Goal: Information Seeking & Learning: Learn about a topic

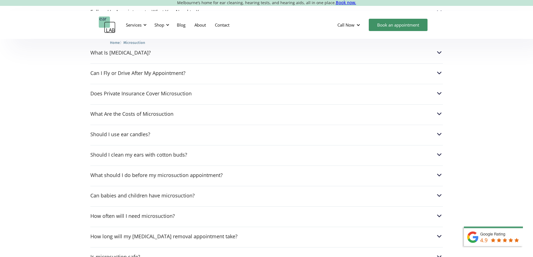
scroll to position [1482, 0]
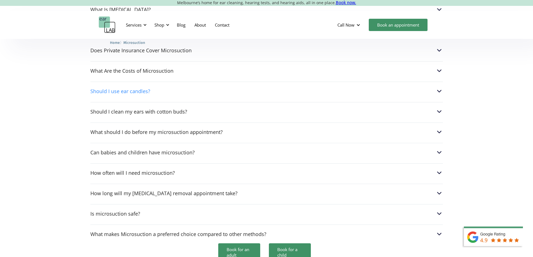
click at [438, 88] on img at bounding box center [438, 91] width 7 height 7
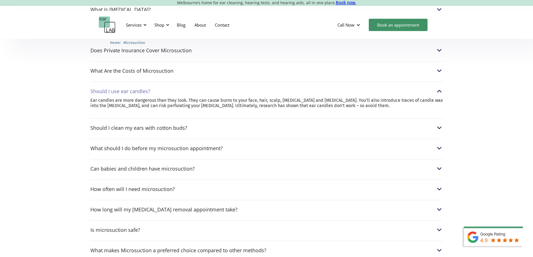
click at [438, 88] on img at bounding box center [438, 91] width 7 height 7
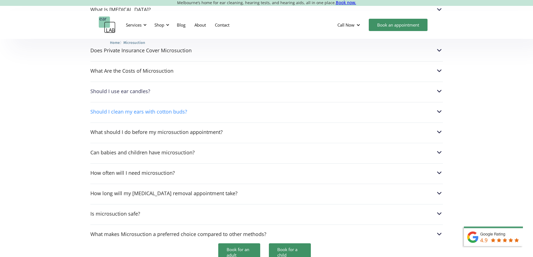
click at [440, 108] on img at bounding box center [438, 111] width 7 height 7
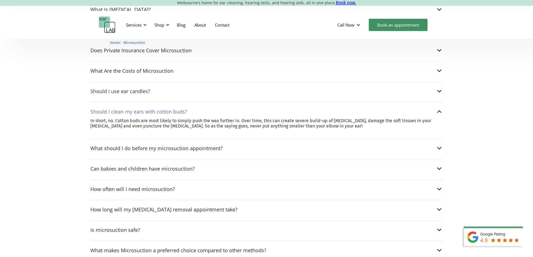
click at [439, 108] on img at bounding box center [438, 111] width 7 height 7
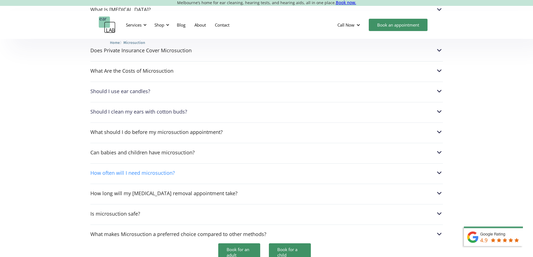
click at [438, 169] on img at bounding box center [438, 172] width 7 height 7
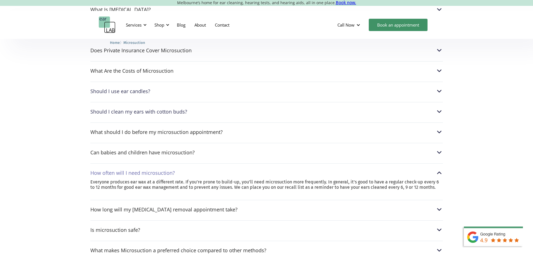
click at [438, 169] on img at bounding box center [438, 172] width 7 height 7
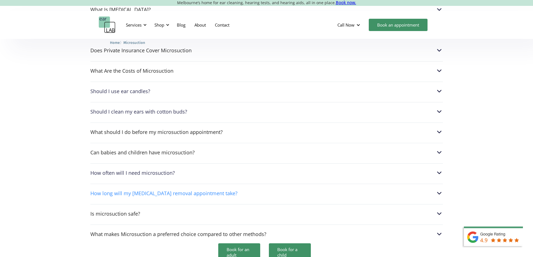
click at [438, 190] on img at bounding box center [438, 193] width 7 height 7
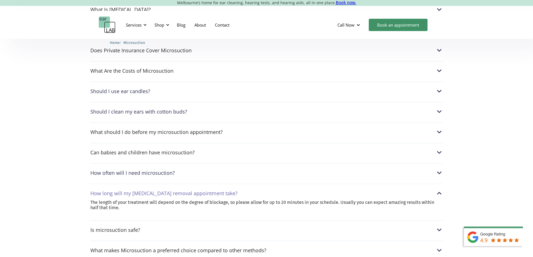
click at [440, 190] on img at bounding box center [438, 193] width 7 height 7
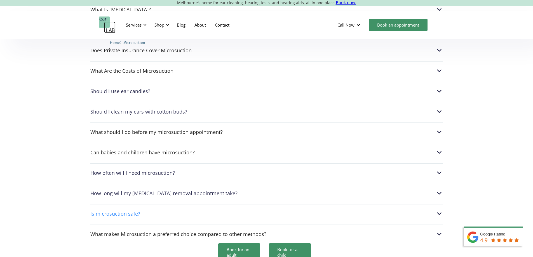
click at [436, 210] on img at bounding box center [438, 213] width 7 height 7
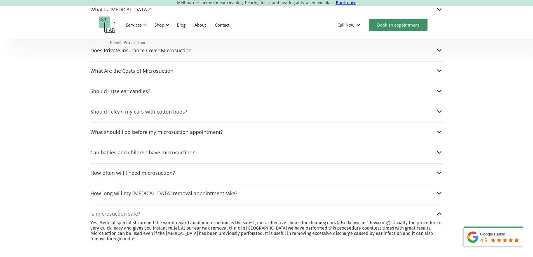
click at [439, 210] on img at bounding box center [438, 213] width 7 height 7
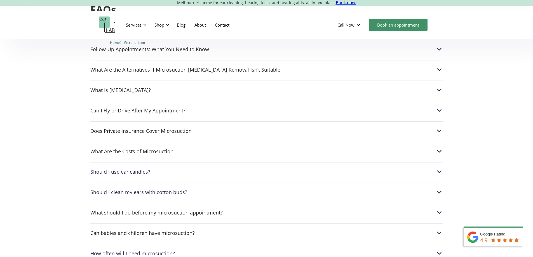
scroll to position [1398, 0]
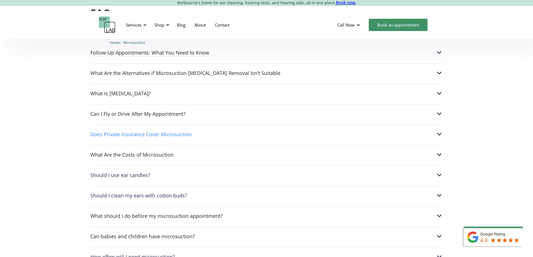
click at [438, 131] on img at bounding box center [438, 134] width 7 height 7
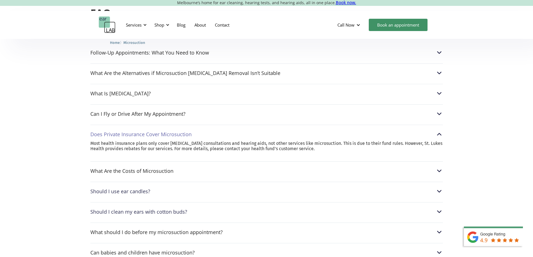
click at [438, 131] on img at bounding box center [438, 134] width 7 height 7
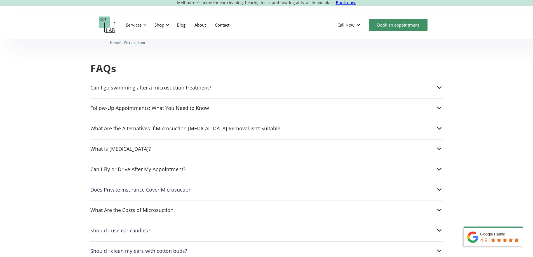
scroll to position [1342, 0]
click at [439, 146] on img at bounding box center [438, 149] width 7 height 7
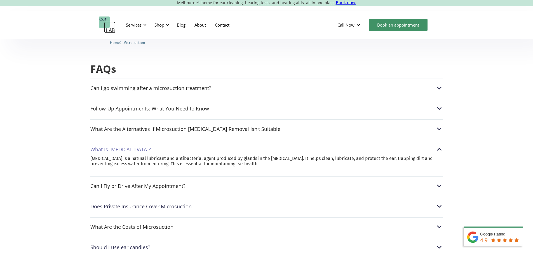
click at [439, 146] on img at bounding box center [438, 149] width 7 height 7
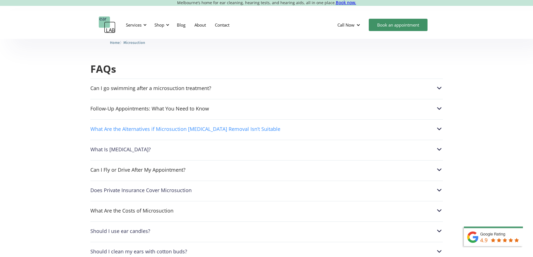
click at [438, 125] on img at bounding box center [438, 128] width 7 height 7
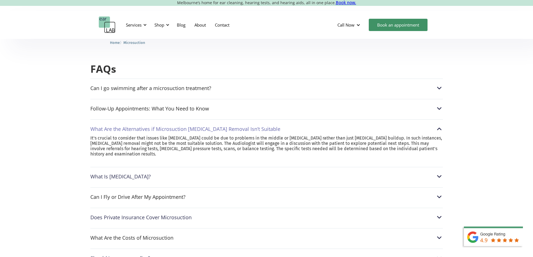
click at [438, 125] on img at bounding box center [438, 128] width 7 height 7
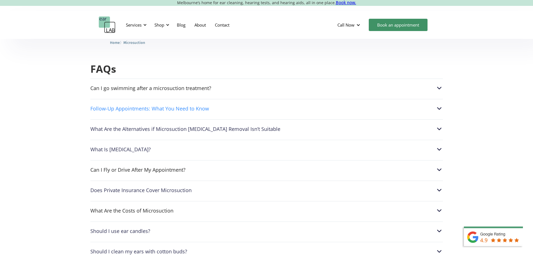
click at [438, 105] on img at bounding box center [438, 108] width 7 height 7
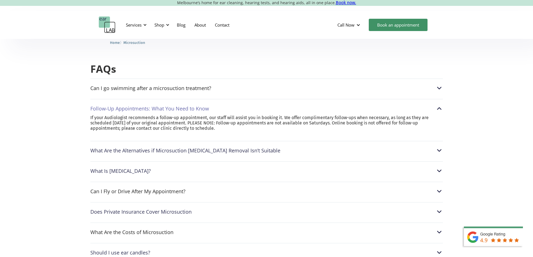
click at [438, 105] on img at bounding box center [438, 108] width 7 height 7
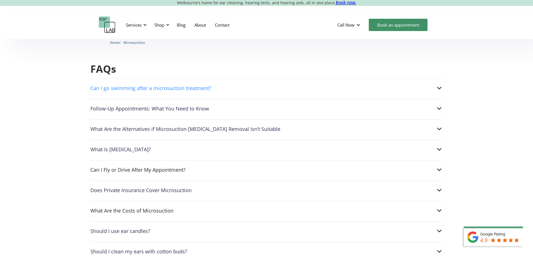
click at [441, 84] on img at bounding box center [438, 87] width 7 height 7
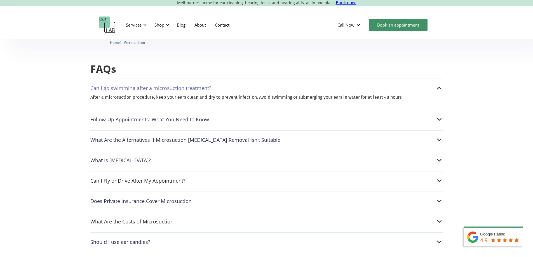
click at [441, 84] on img at bounding box center [438, 87] width 7 height 7
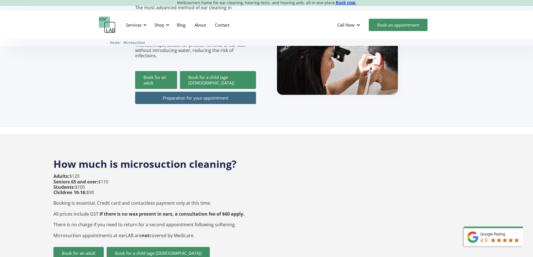
scroll to position [28, 0]
